Goal: Task Accomplishment & Management: Use online tool/utility

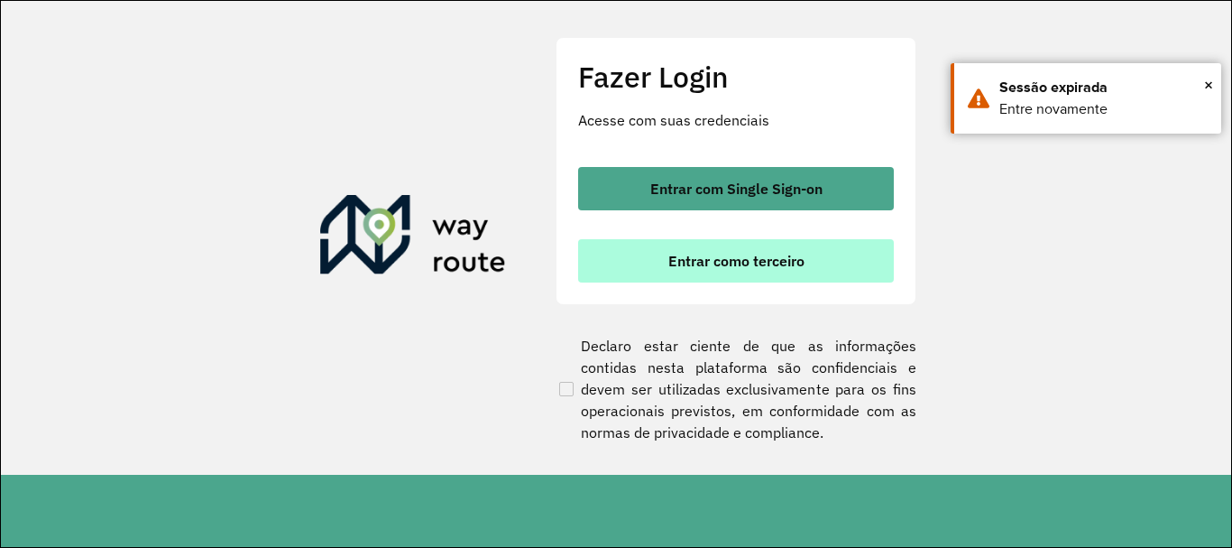
click at [727, 266] on span "Entrar como terceiro" at bounding box center [736, 260] width 136 height 14
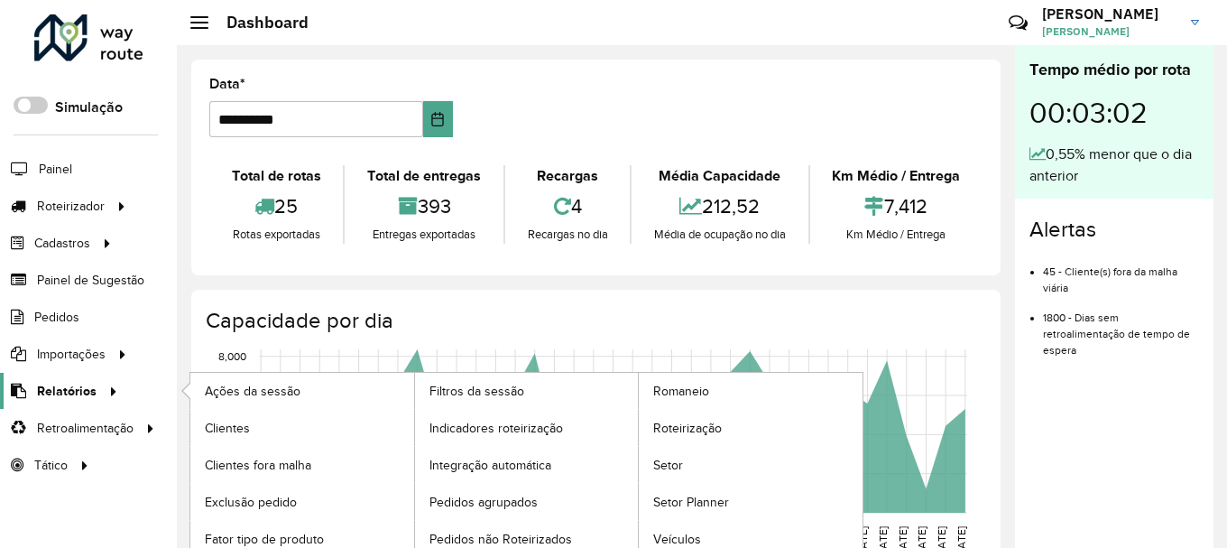
click at [43, 393] on span "Relatórios" at bounding box center [67, 391] width 60 height 19
click at [103, 398] on icon at bounding box center [110, 389] width 15 height 27
click at [112, 387] on icon at bounding box center [110, 389] width 15 height 27
click at [52, 392] on span "Relatórios" at bounding box center [67, 391] width 60 height 19
click at [698, 427] on span "Roteirização" at bounding box center [689, 428] width 73 height 19
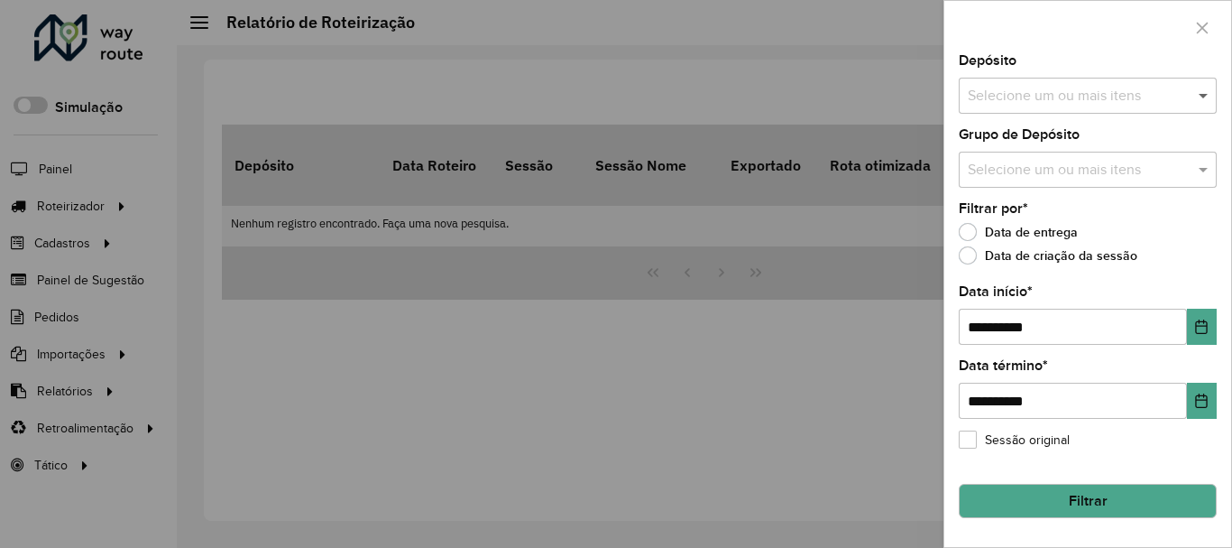
click at [1198, 97] on span at bounding box center [1205, 96] width 23 height 22
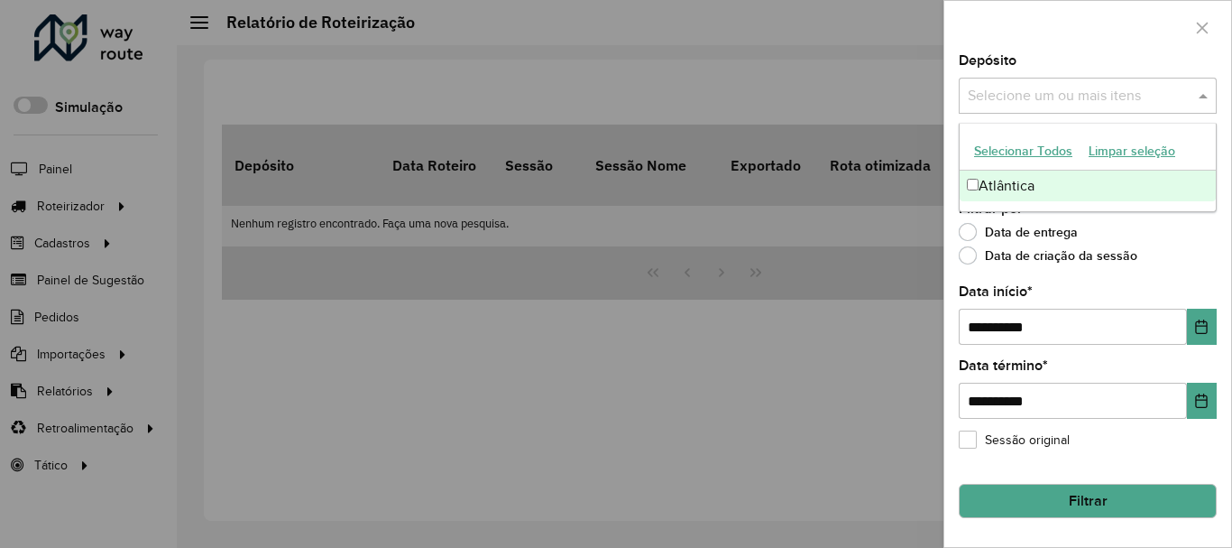
click at [1077, 183] on div "Atlântica" at bounding box center [1088, 186] width 256 height 31
click at [1042, 246] on label "Data de criação da sessão" at bounding box center [1048, 255] width 179 height 18
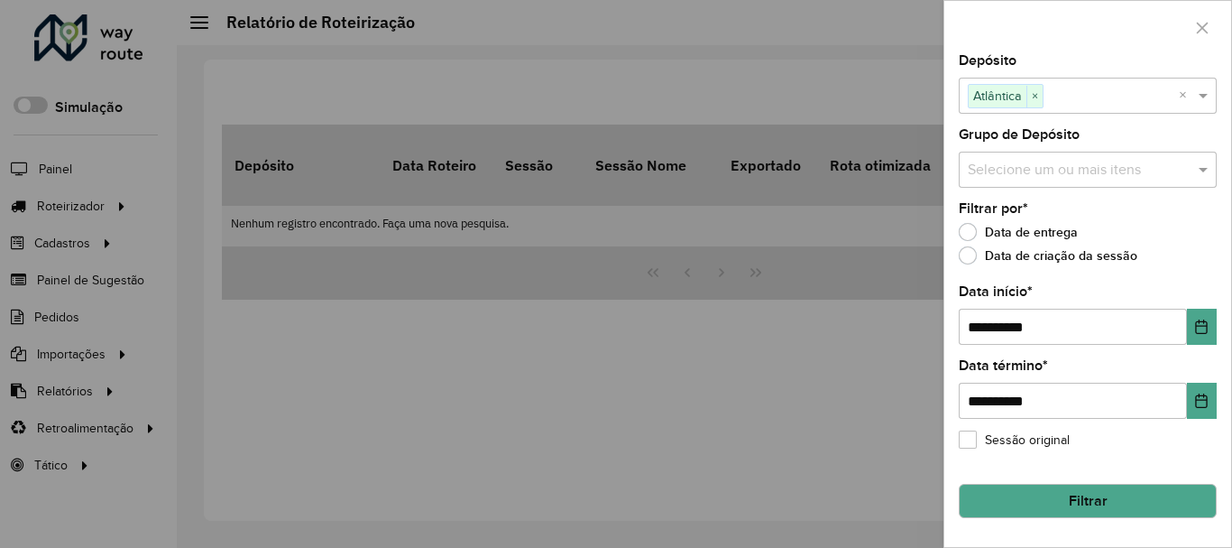
click at [1018, 163] on input "text" at bounding box center [1078, 171] width 231 height 22
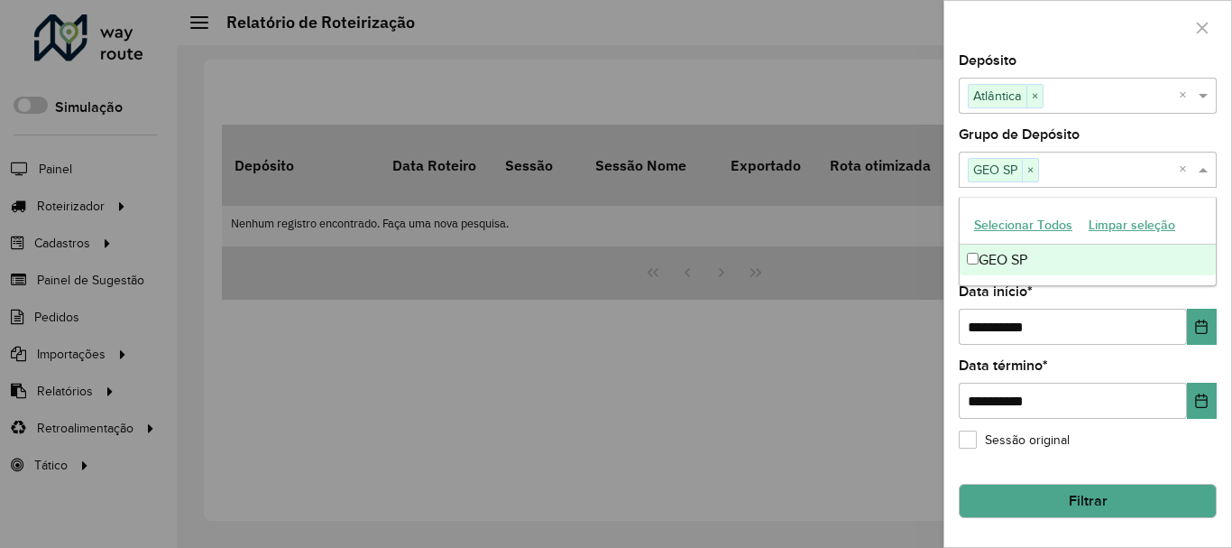
click at [1057, 499] on button "Filtrar" at bounding box center [1088, 501] width 258 height 34
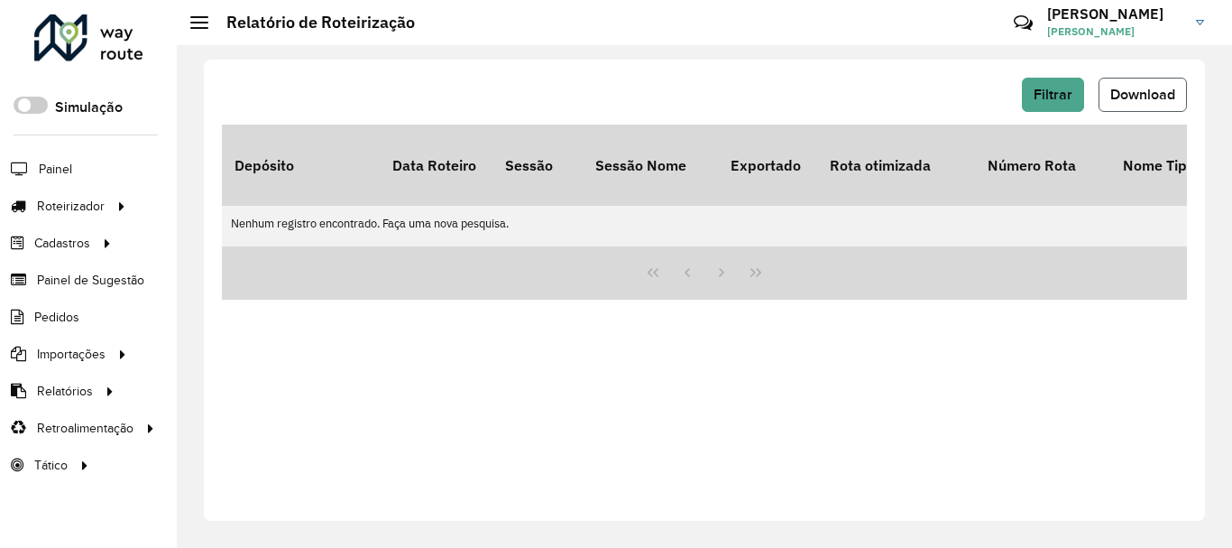
click at [1123, 98] on span "Download" at bounding box center [1143, 94] width 65 height 15
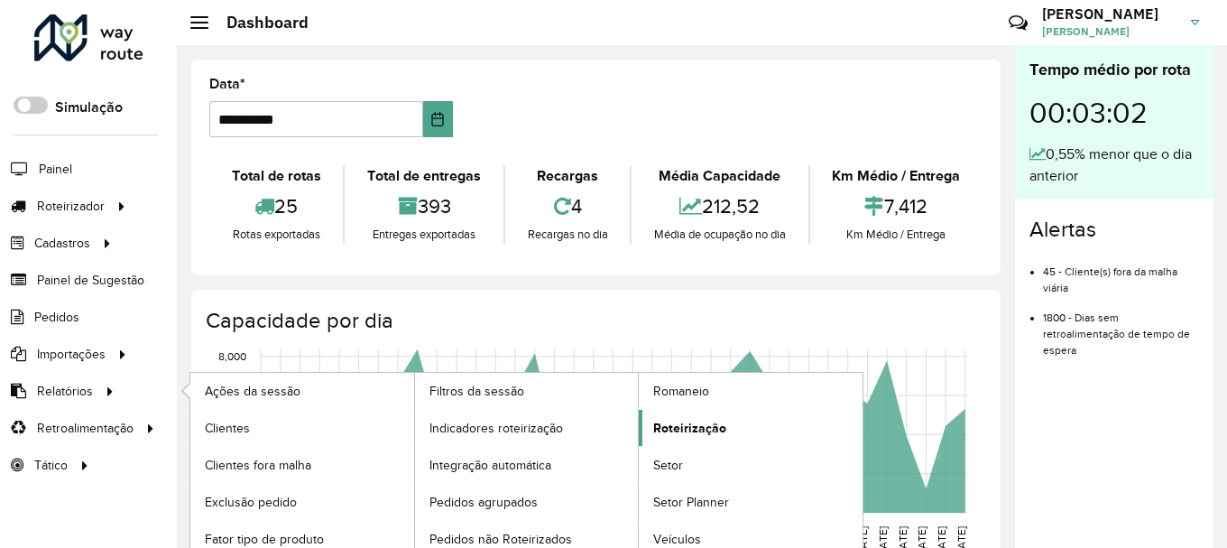
click at [702, 428] on span "Roteirização" at bounding box center [689, 428] width 73 height 19
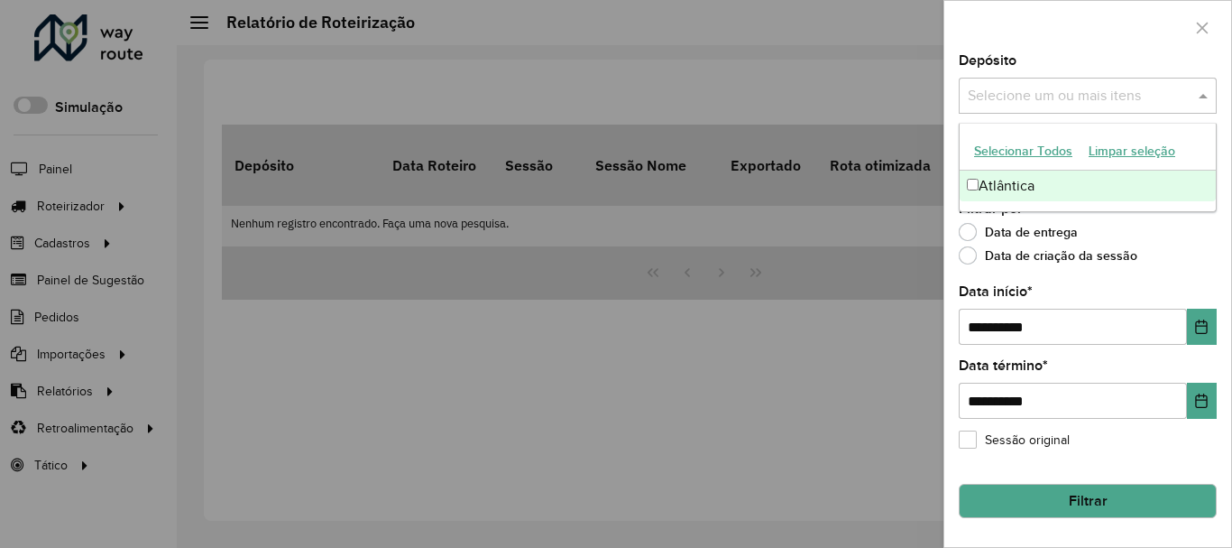
click at [1198, 90] on span at bounding box center [1205, 96] width 23 height 22
click at [1052, 184] on div "Atlântica" at bounding box center [1088, 186] width 256 height 31
click at [1042, 233] on label "Data de entrega" at bounding box center [1018, 232] width 119 height 18
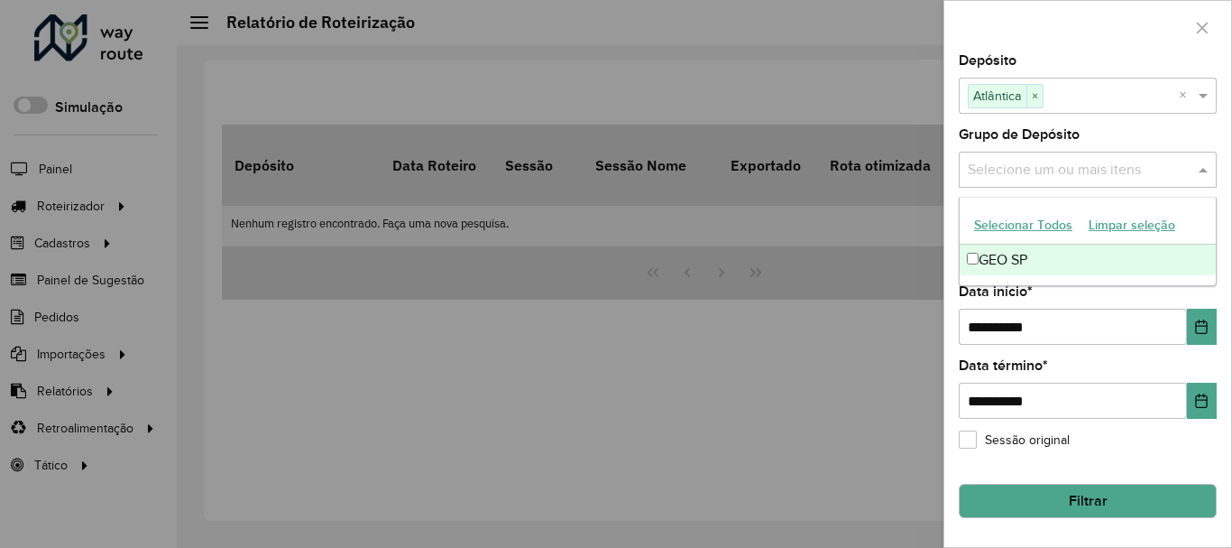
click at [1015, 180] on input "text" at bounding box center [1078, 171] width 231 height 22
click at [991, 257] on div "GEO SP" at bounding box center [1088, 259] width 256 height 31
click at [1003, 310] on input "**********" at bounding box center [1073, 327] width 228 height 36
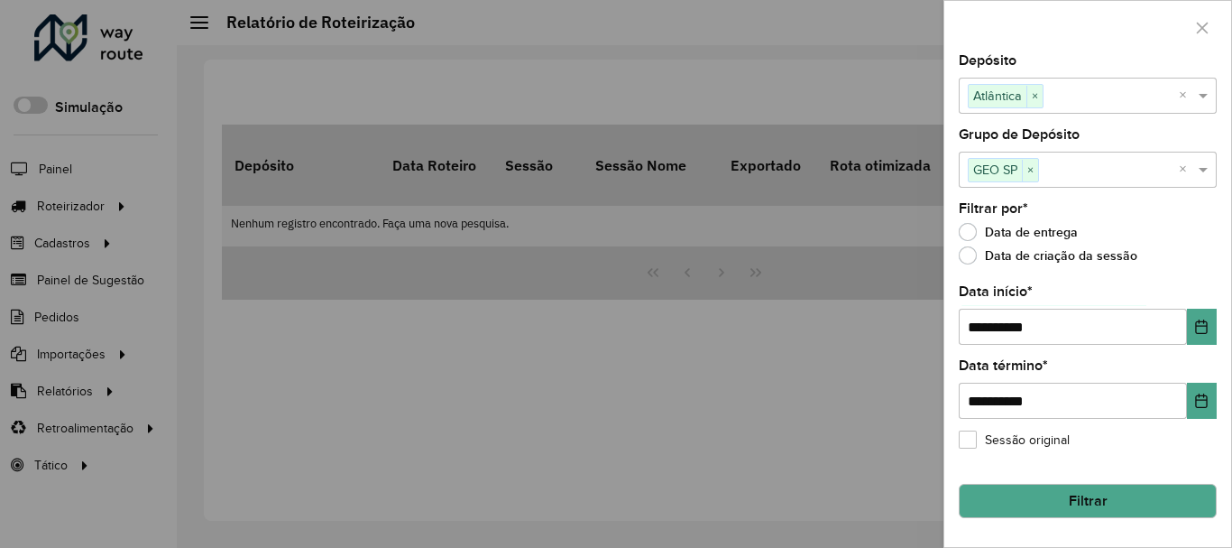
click at [1044, 502] on button "Filtrar" at bounding box center [1088, 501] width 258 height 34
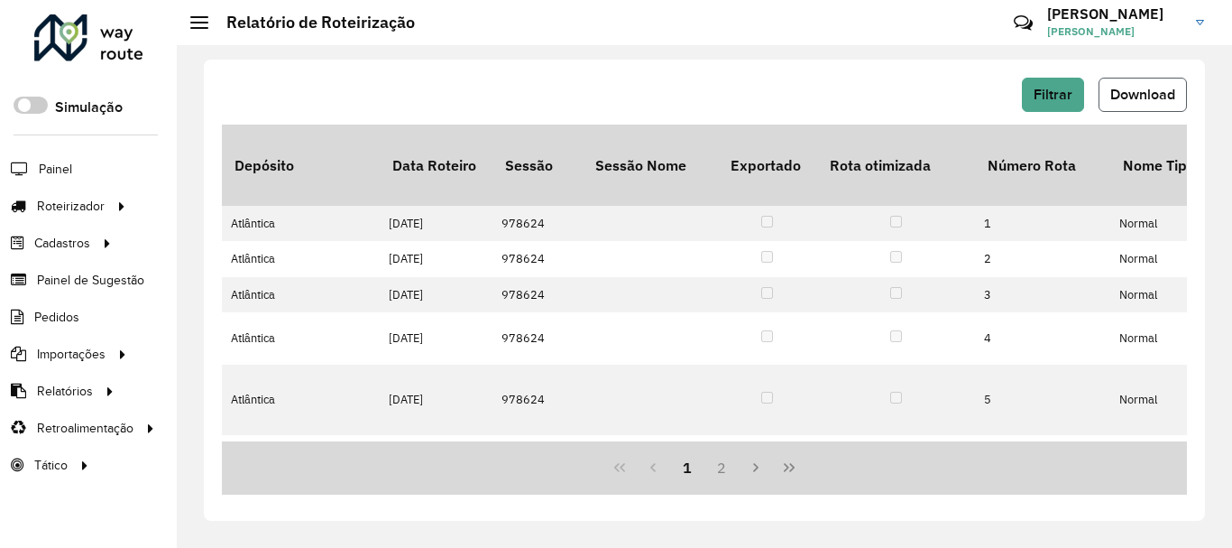
click at [1158, 94] on span "Download" at bounding box center [1143, 94] width 65 height 15
